Goal: Information Seeking & Learning: Find contact information

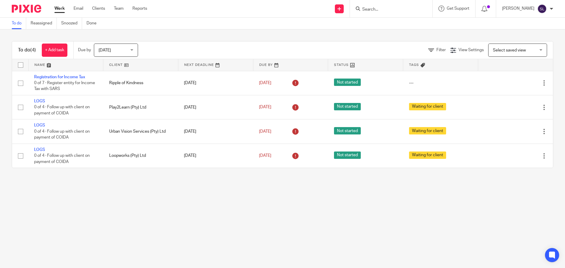
click at [376, 8] on input "Search" at bounding box center [388, 9] width 53 height 5
click at [371, 11] on input "Search" at bounding box center [388, 9] width 53 height 5
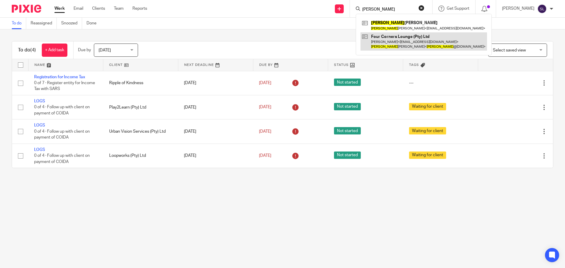
type input "ryan"
click at [379, 41] on link at bounding box center [424, 41] width 127 height 18
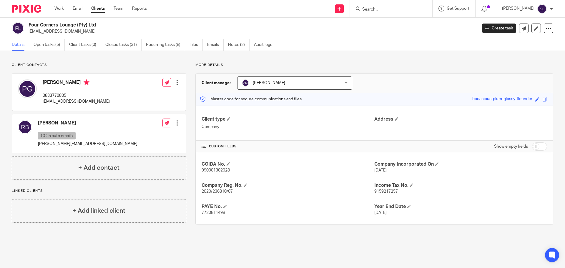
drag, startPoint x: 29, startPoint y: 23, endPoint x: 102, endPoint y: 23, distance: 72.7
click at [102, 23] on h2 "Four Corners Lounge (Pty) Ltd" at bounding box center [207, 25] width 356 height 6
copy h2 "Four Corners Lounge (Pty) Ltd"
click at [211, 191] on span "2020/236810/07" at bounding box center [217, 192] width 31 height 4
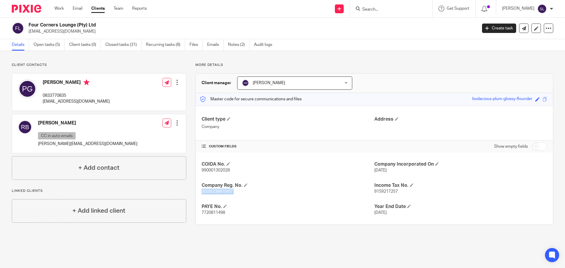
click at [211, 191] on span "2020/236810/07" at bounding box center [217, 192] width 31 height 4
copy p "2020/236810/07"
click at [376, 191] on span "9159217257" at bounding box center [386, 192] width 24 height 4
copy span "9159217257"
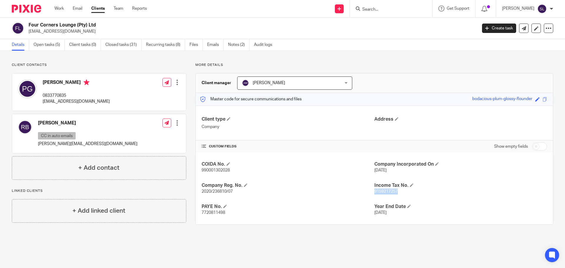
drag, startPoint x: 28, startPoint y: 23, endPoint x: 92, endPoint y: 23, distance: 63.9
click at [96, 23] on div "Four Corners Lounge (Pty) Ltd batman@fourcornershome.co.za" at bounding box center [242, 28] width 461 height 12
copy h2 "Four Corners Lounge (Pty) Ltd"
click at [58, 102] on p "batman@fourcornershome.co.za" at bounding box center [76, 102] width 67 height 6
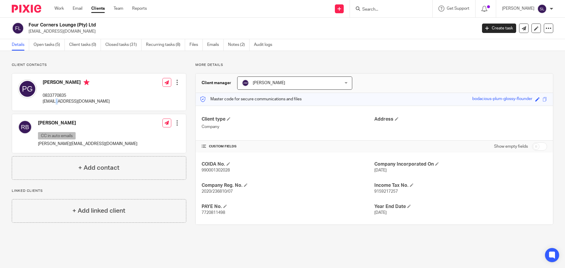
click at [58, 102] on p "batman@fourcornershome.co.za" at bounding box center [76, 102] width 67 height 6
copy div "batman@fourcornershome.co.za"
click at [61, 143] on p "ryan@fourcornershome.co.za" at bounding box center [87, 144] width 99 height 6
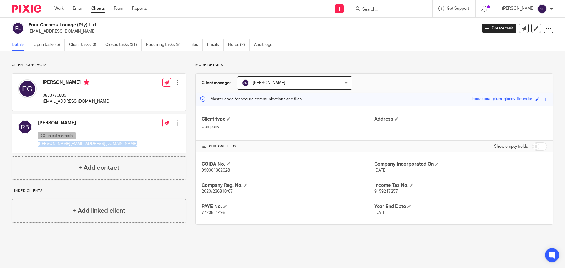
click at [61, 143] on p "ryan@fourcornershome.co.za" at bounding box center [87, 144] width 99 height 6
copy div "ryan@fourcornershome.co.za"
click at [58, 24] on h2 "Four Corners Lounge (Pty) Ltd" at bounding box center [207, 25] width 356 height 6
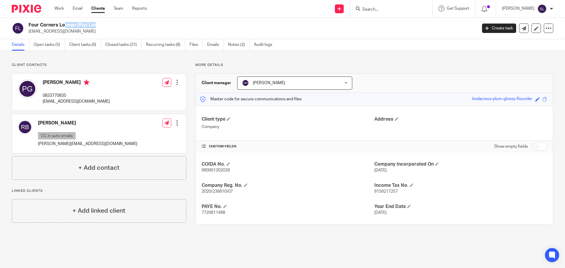
copy div "Four Corners Lounge (Pty) Ltd"
click at [362, 8] on input "Search" at bounding box center [388, 9] width 53 height 5
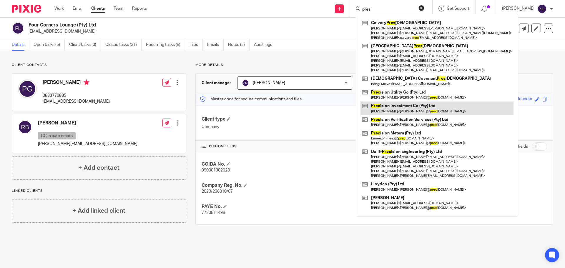
type input "pres"
click at [391, 106] on link at bounding box center [437, 109] width 153 height 14
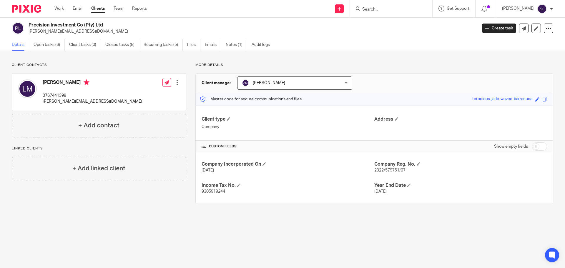
drag, startPoint x: 29, startPoint y: 23, endPoint x: 109, endPoint y: 23, distance: 79.5
click at [109, 23] on h2 "Precision Investment Co (Pty) Ltd" at bounding box center [207, 25] width 356 height 6
copy h2 "Precision Investment Co (Pty) Ltd"
click at [380, 170] on span "2022/579751/07" at bounding box center [389, 170] width 31 height 4
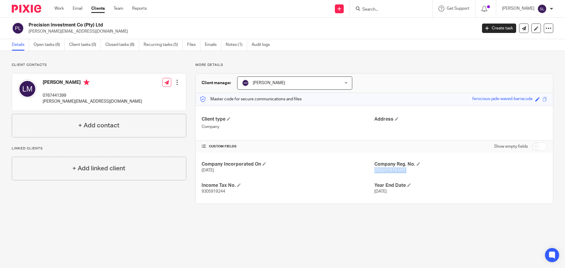
click at [380, 170] on span "2022/579751/07" at bounding box center [389, 170] width 31 height 4
copy p "2022/579751/07"
click at [212, 190] on span "9305919244" at bounding box center [214, 192] width 24 height 4
copy span "9305919244"
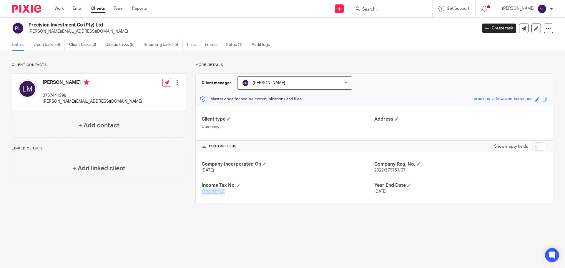
drag, startPoint x: 28, startPoint y: 24, endPoint x: 107, endPoint y: 25, distance: 78.6
click at [107, 25] on div "Precision Investment Co (Pty) Ltd lloyd@precisionmeters.co.za" at bounding box center [242, 28] width 461 height 12
copy h2 "Precision Investment Co (Pty) Ltd"
click at [363, 10] on input "Search" at bounding box center [388, 9] width 53 height 5
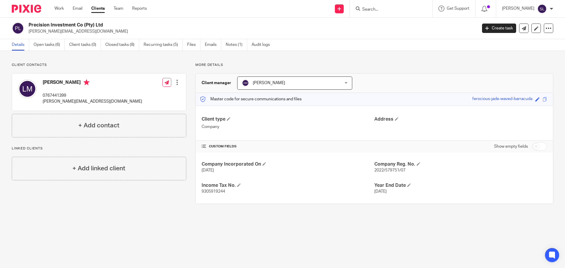
click at [54, 101] on p "lloyd@precisionmeters.co.za" at bounding box center [92, 102] width 99 height 6
copy div "lloyd@precisionmeters.co.za"
drag, startPoint x: 29, startPoint y: 25, endPoint x: 103, endPoint y: 25, distance: 73.6
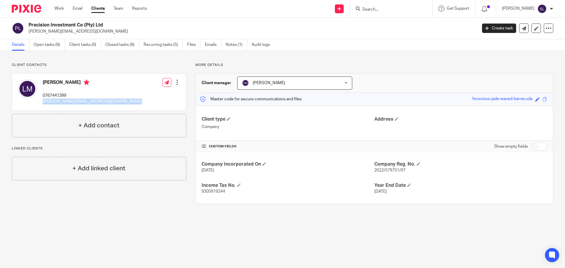
click at [103, 25] on h2 "Precision Investment Co (Pty) Ltd" at bounding box center [207, 25] width 356 height 6
copy h2 "Precision Investment Co (Pty) Ltd"
click at [366, 13] on div at bounding box center [391, 8] width 82 height 17
click at [365, 7] on input "Search" at bounding box center [388, 9] width 53 height 5
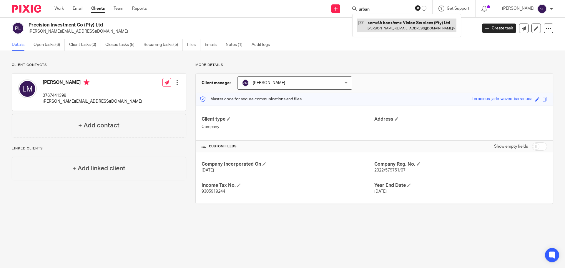
type input "urban"
click at [388, 21] on link at bounding box center [406, 26] width 99 height 14
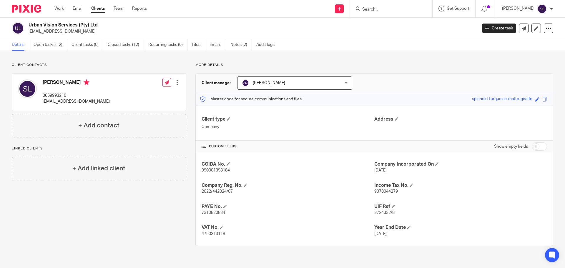
drag, startPoint x: 29, startPoint y: 23, endPoint x: 109, endPoint y: 24, distance: 80.3
click at [109, 24] on h2 "Urban Vision Services (Pty) Ltd" at bounding box center [207, 25] width 356 height 6
copy h2 "Urban Vision Services (Pty) Ltd"
click at [209, 191] on span "2022/442024/07" at bounding box center [217, 192] width 31 height 4
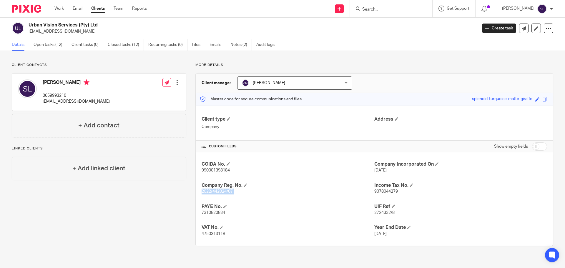
click at [210, 191] on span "2022/442024/07" at bounding box center [217, 192] width 31 height 4
copy p "2022/442024/07"
click at [379, 190] on span "9078044279" at bounding box center [386, 192] width 24 height 4
copy span "9078044279"
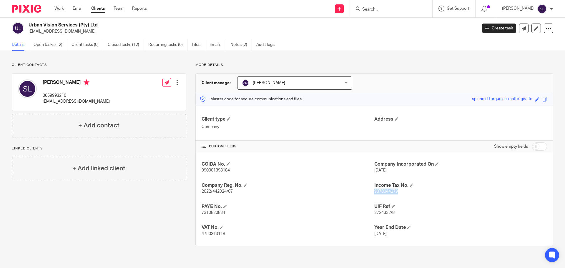
copy span "9078044279"
click at [57, 24] on h2 "Urban Vision Services (Pty) Ltd" at bounding box center [207, 25] width 356 height 6
copy div "Urban Vision Services (Pty) Ltd"
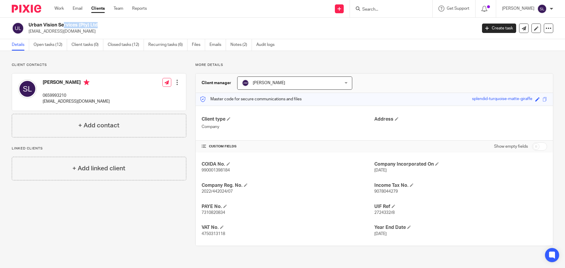
copy div "Urban Vision Services (Pty) Ltd"
click at [67, 102] on p "lewissea@icloud.com" at bounding box center [76, 102] width 67 height 6
copy div "lewissea@icloud.com"
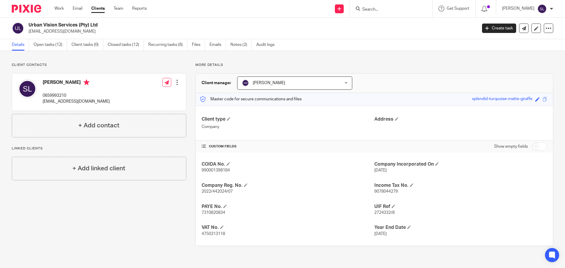
click at [46, 24] on h2 "Urban Vision Services (Pty) Ltd" at bounding box center [207, 25] width 356 height 6
copy div "Urban Vision Services (Pty) Ltd"
click at [379, 13] on div at bounding box center [391, 8] width 82 height 17
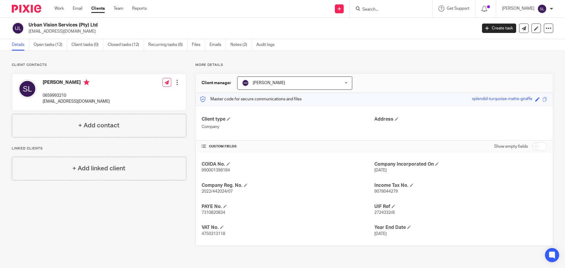
click at [379, 11] on input "Search" at bounding box center [388, 9] width 53 height 5
type input "flex"
click at [382, 20] on link at bounding box center [410, 26] width 99 height 14
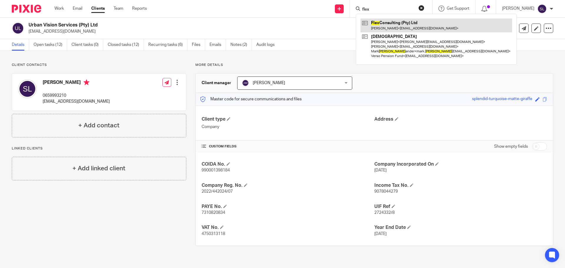
click at [384, 23] on link at bounding box center [437, 26] width 152 height 14
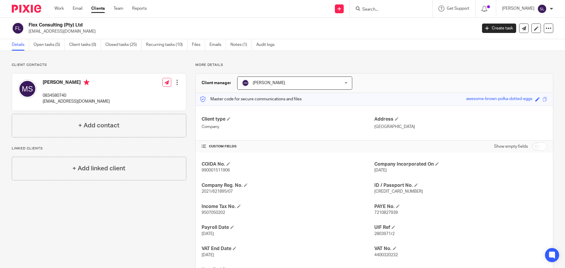
click at [56, 103] on p "[EMAIL_ADDRESS][DOMAIN_NAME]" at bounding box center [76, 102] width 67 height 6
click at [56, 103] on p "sweeney2408@outlook.com" at bounding box center [76, 102] width 67 height 6
copy div "sweeney2408@outlook.com"
click at [56, 25] on h2 "Flex Consulting (Pty) Ltd" at bounding box center [207, 25] width 356 height 6
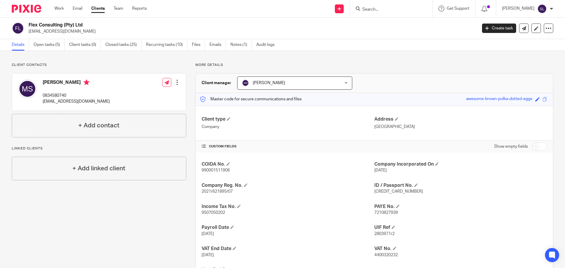
click at [56, 25] on h2 "Flex Consulting (Pty) Ltd" at bounding box center [207, 25] width 356 height 6
copy div "Flex Consulting (Pty) Ltd"
click at [219, 192] on span "2021/621895/07" at bounding box center [217, 192] width 31 height 4
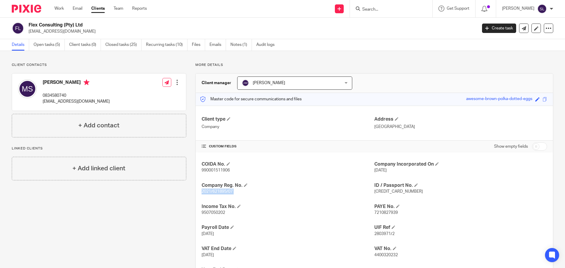
click at [219, 192] on span "2021/621895/07" at bounding box center [217, 192] width 31 height 4
copy p "2021/621895/07"
click at [210, 211] on span "9507050202" at bounding box center [214, 213] width 24 height 4
click at [210, 212] on span "9507050202" at bounding box center [214, 213] width 24 height 4
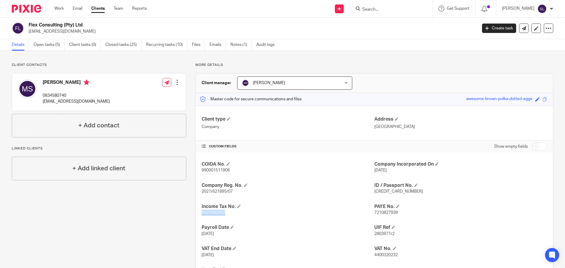
copy span "9507050202"
drag, startPoint x: 29, startPoint y: 24, endPoint x: 83, endPoint y: 28, distance: 54.6
click at [83, 28] on h2 "Flex Consulting (Pty) Ltd" at bounding box center [207, 25] width 356 height 6
copy h2 "Flex Consulting (Pty) Ltd"
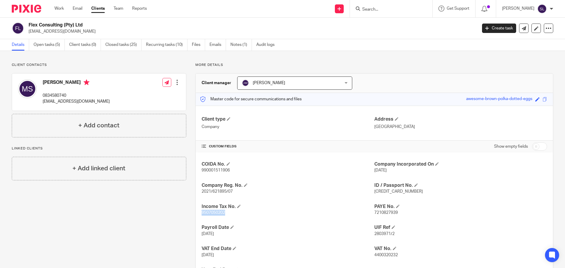
copy h2 "Flex Consulting (Pty) Ltd"
click at [64, 102] on p "sweeney2408@outlook.com" at bounding box center [76, 102] width 67 height 6
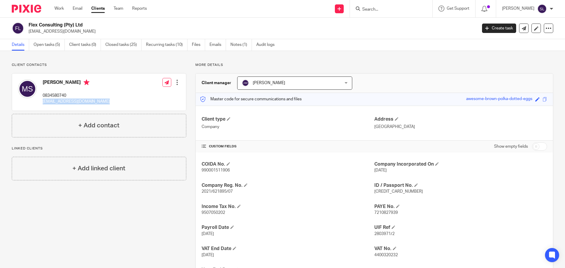
copy div "sweeney2408@outlook.com"
drag, startPoint x: 28, startPoint y: 23, endPoint x: 88, endPoint y: 27, distance: 59.6
click at [88, 27] on div "Flex Consulting (Pty) Ltd sweeney2408@outlook.com" at bounding box center [242, 28] width 461 height 12
copy h2 "Flex Consulting (Pty) Ltd"
click at [358, 11] on div at bounding box center [390, 8] width 69 height 7
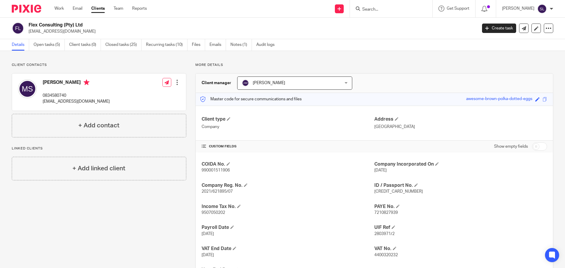
click at [366, 13] on div at bounding box center [391, 8] width 82 height 17
click at [367, 11] on input "Search" at bounding box center [388, 9] width 53 height 5
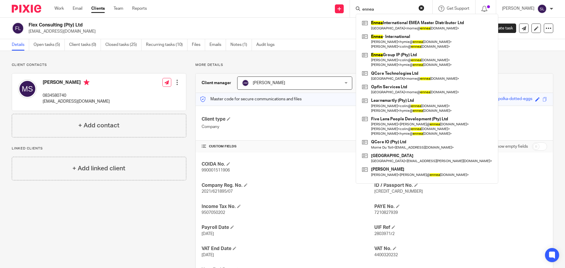
click at [383, 11] on input "ennea" at bounding box center [388, 9] width 53 height 5
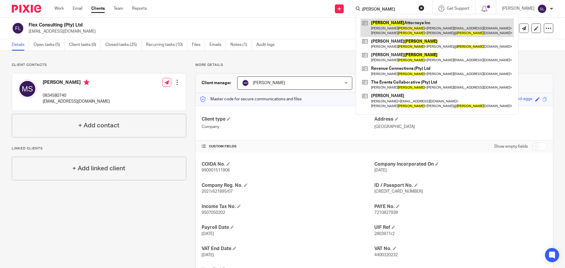
type input "dixon"
click at [388, 25] on link at bounding box center [437, 28] width 153 height 18
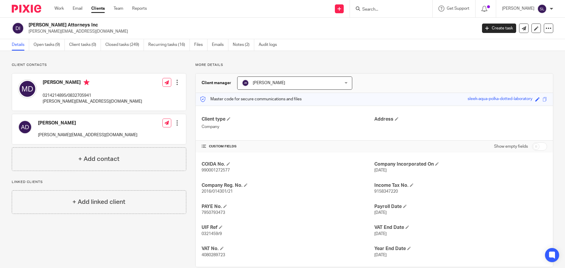
drag, startPoint x: 29, startPoint y: 23, endPoint x: 72, endPoint y: 26, distance: 42.4
click at [72, 26] on h2 "Dixon Attorneys Inc" at bounding box center [207, 25] width 356 height 6
copy h2 "Dixon Attorneys Inc"
click at [214, 192] on span "2016/014301/21" at bounding box center [217, 192] width 31 height 4
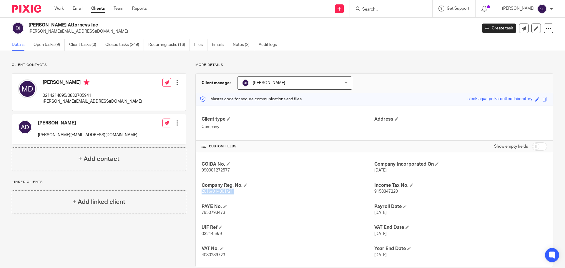
click at [214, 192] on span "2016/014301/21" at bounding box center [217, 192] width 31 height 4
copy p "2016/014301/21"
click at [381, 190] on span "9158347220" at bounding box center [386, 192] width 24 height 4
copy span "9158347220"
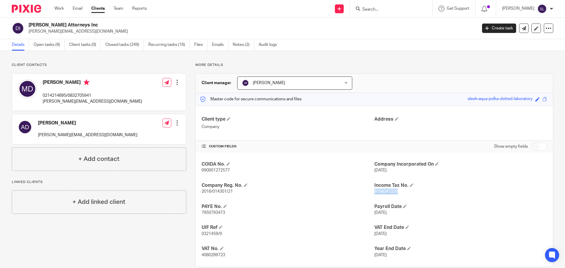
drag, startPoint x: 29, startPoint y: 25, endPoint x: 73, endPoint y: 24, distance: 44.2
click at [73, 24] on h2 "Dixon Attorneys Inc" at bounding box center [207, 25] width 356 height 6
copy h2 "Dixon Attorneys Inc"
click at [61, 101] on p "michael@dixonattorneys.co.za" at bounding box center [92, 102] width 99 height 6
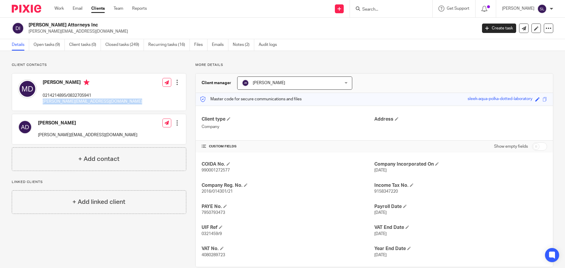
click at [61, 101] on p "michael@dixonattorneys.co.za" at bounding box center [92, 102] width 99 height 6
copy div "michael@dixonattorneys.co.za"
drag, startPoint x: 29, startPoint y: 23, endPoint x: 74, endPoint y: 27, distance: 44.9
click at [74, 27] on h2 "Dixon Attorneys Inc" at bounding box center [207, 25] width 356 height 6
copy h2 "Dixon Attorneys Inc"
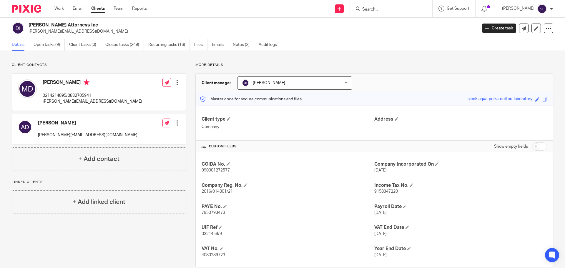
click at [371, 9] on input "Search" at bounding box center [388, 9] width 53 height 5
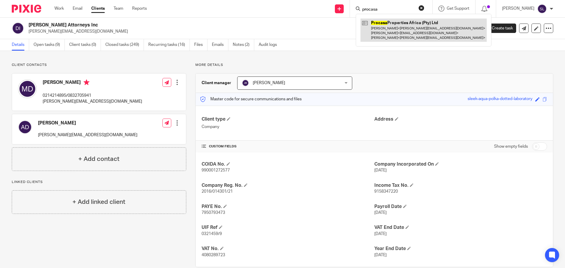
type input "procasa"
click at [384, 22] on link at bounding box center [424, 30] width 126 height 23
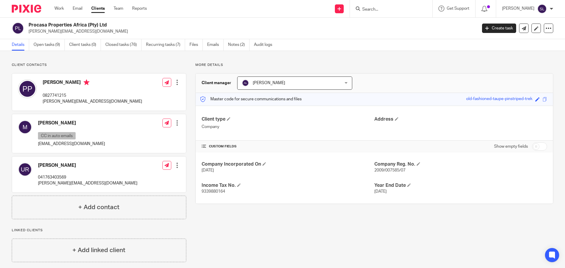
click at [388, 9] on input "Search" at bounding box center [388, 9] width 53 height 5
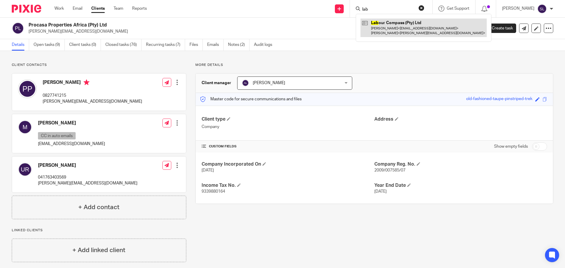
type input "lab"
click at [393, 27] on link at bounding box center [424, 28] width 126 height 18
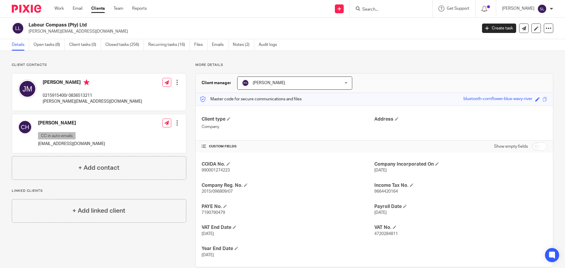
drag, startPoint x: 29, startPoint y: 24, endPoint x: 89, endPoint y: 25, distance: 59.8
click at [89, 25] on h2 "Labour Compass (Pty) Ltd" at bounding box center [207, 25] width 356 height 6
copy h2 "Labour Compass (Pty) Ltd"
click at [217, 191] on span "2015/096809/07" at bounding box center [217, 192] width 31 height 4
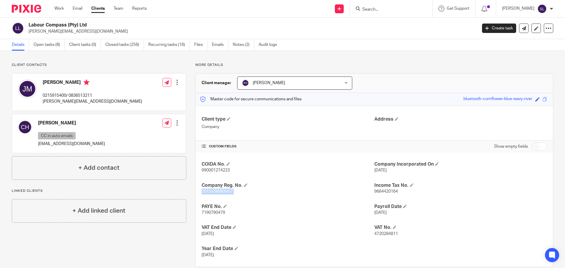
click at [217, 191] on span "2015/096809/07" at bounding box center [217, 192] width 31 height 4
copy p "2015/096809/07"
click at [382, 191] on span "9664420164" at bounding box center [386, 192] width 24 height 4
copy span "9664420164"
